Goal: Transaction & Acquisition: Book appointment/travel/reservation

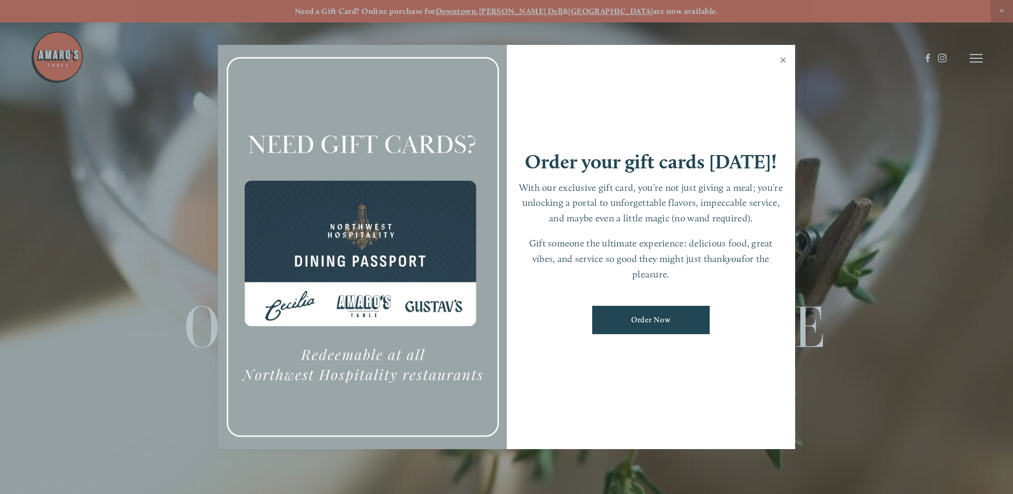
click at [783, 59] on link "Close" at bounding box center [783, 61] width 21 height 30
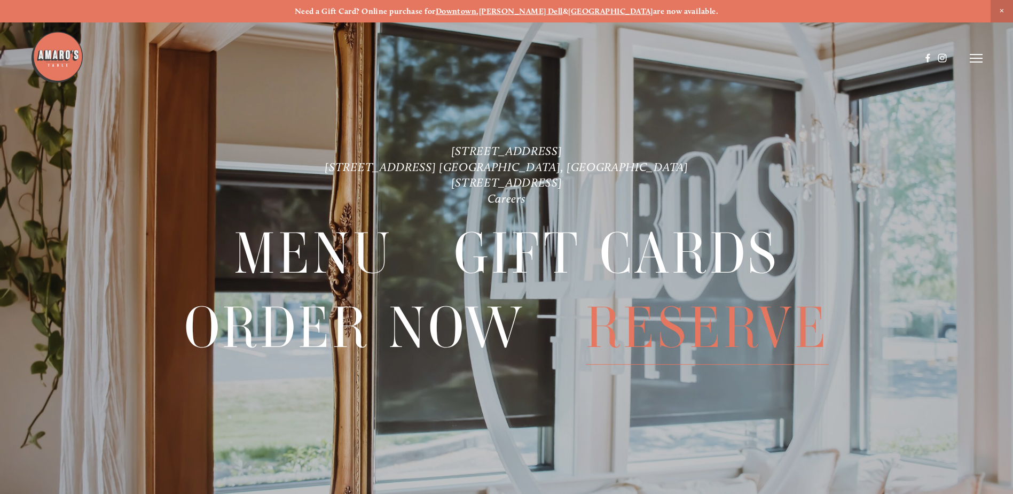
click at [736, 330] on span "Reserve" at bounding box center [707, 327] width 243 height 73
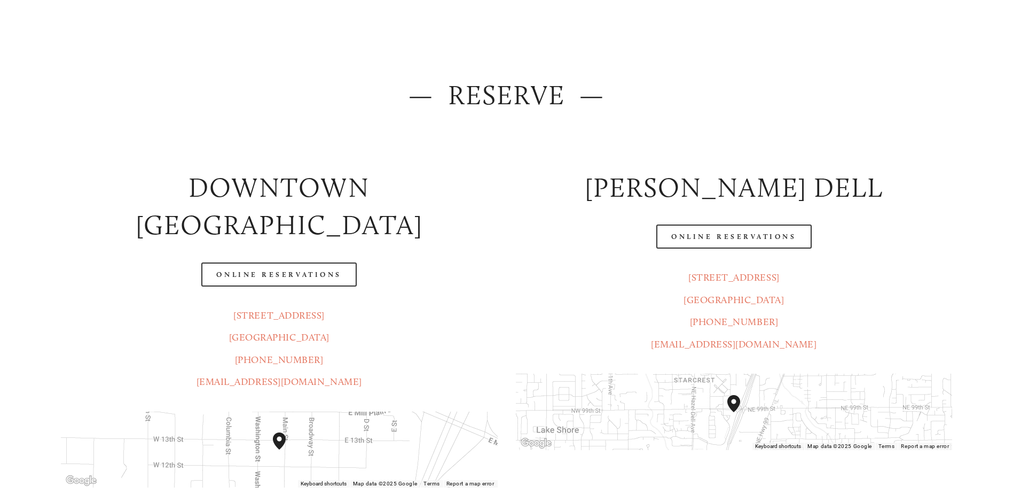
scroll to position [160, 0]
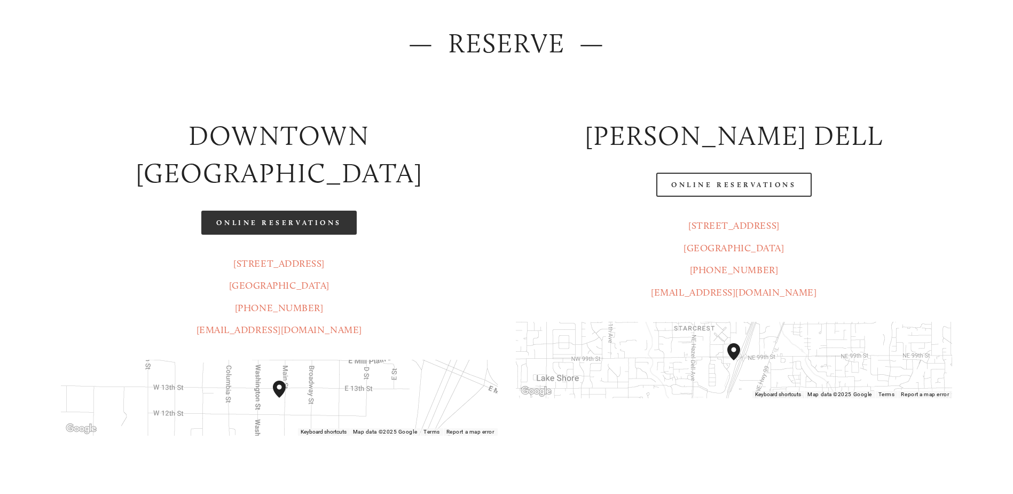
click at [274, 210] on link "Online Reservations" at bounding box center [278, 222] width 155 height 24
